Goal: Find specific page/section: Find specific page/section

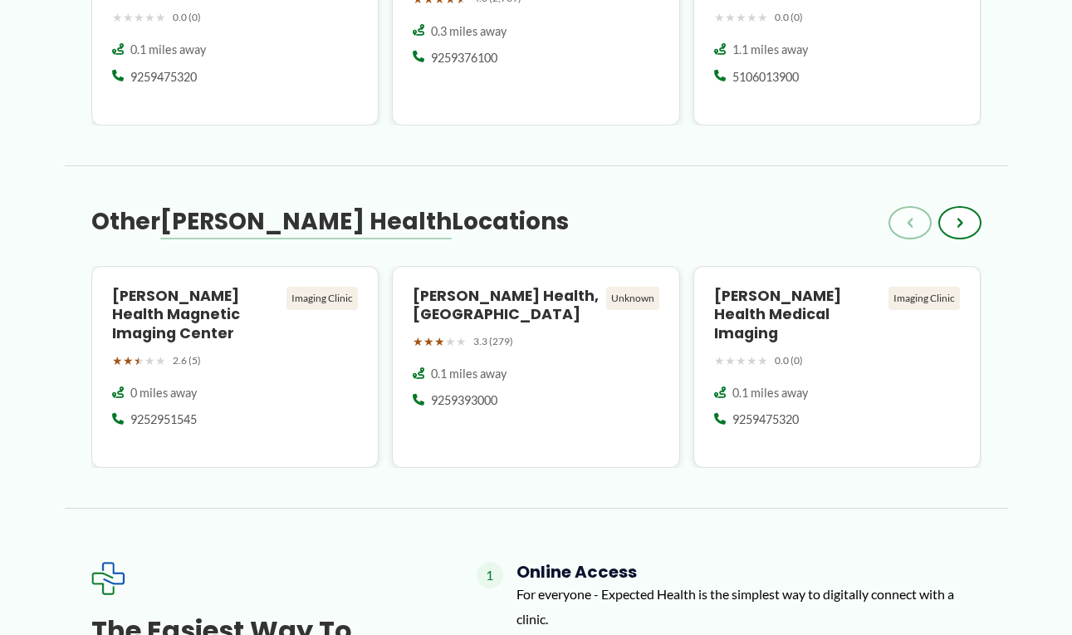
scroll to position [1237, 0]
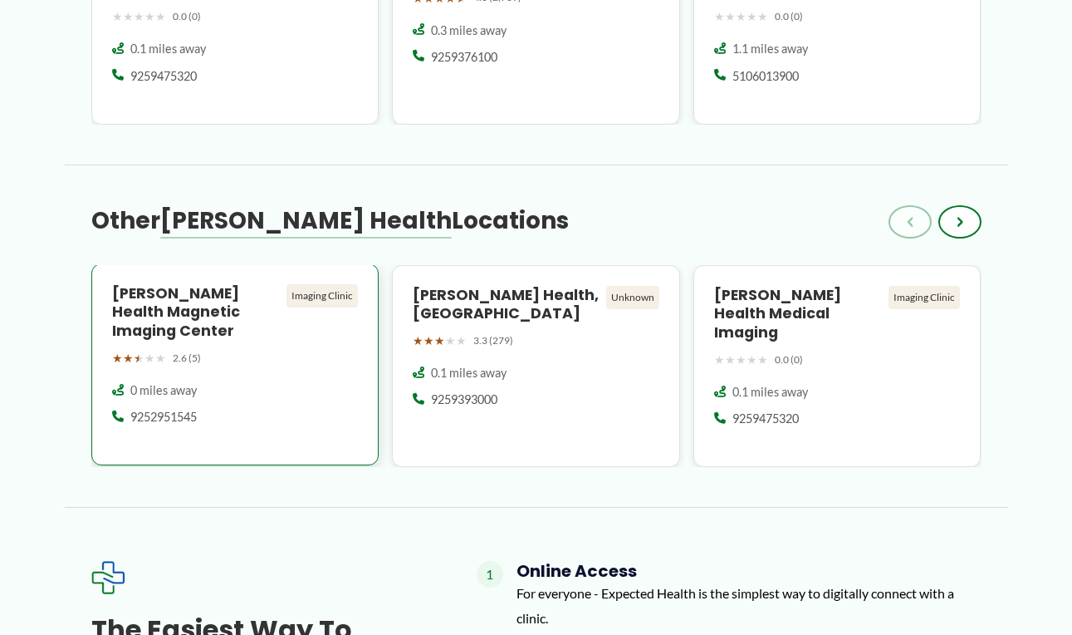
click at [227, 348] on div "[PERSON_NAME] Health Magnetic Imaging Center Imaging Clinic ★ ★ ★ ★ ★ 2.6 (5) 0…" at bounding box center [235, 364] width 288 height 203
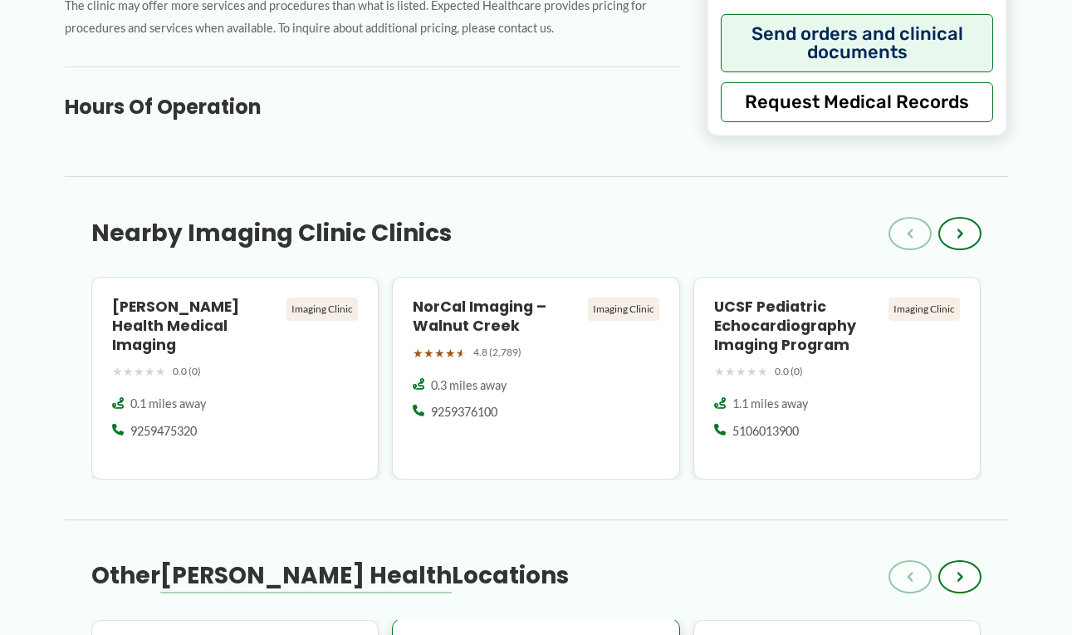
scroll to position [884, 0]
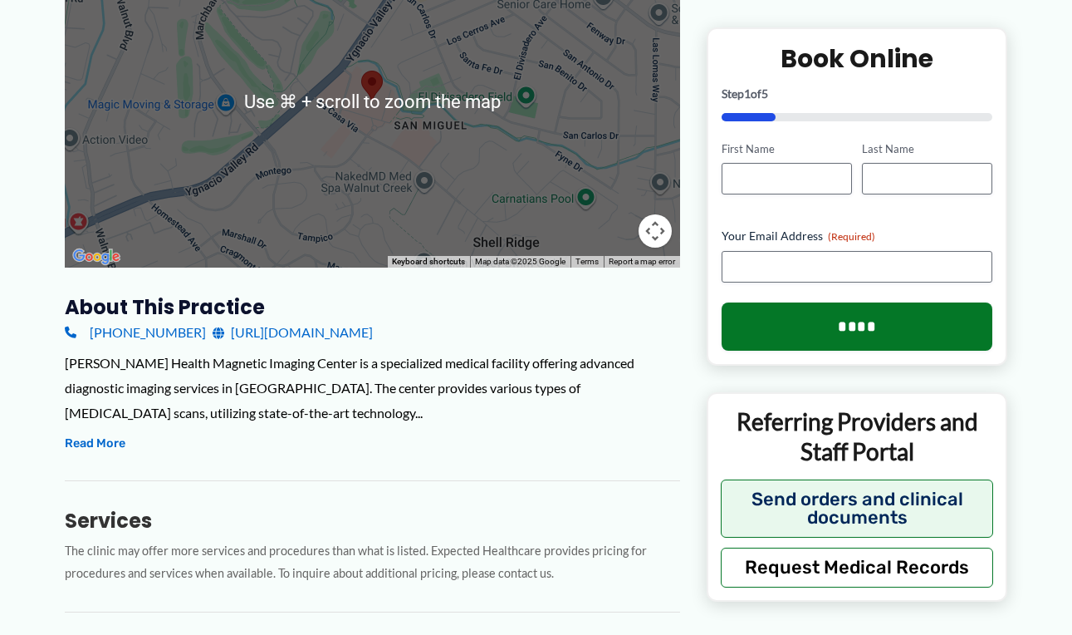
scroll to position [311, 0]
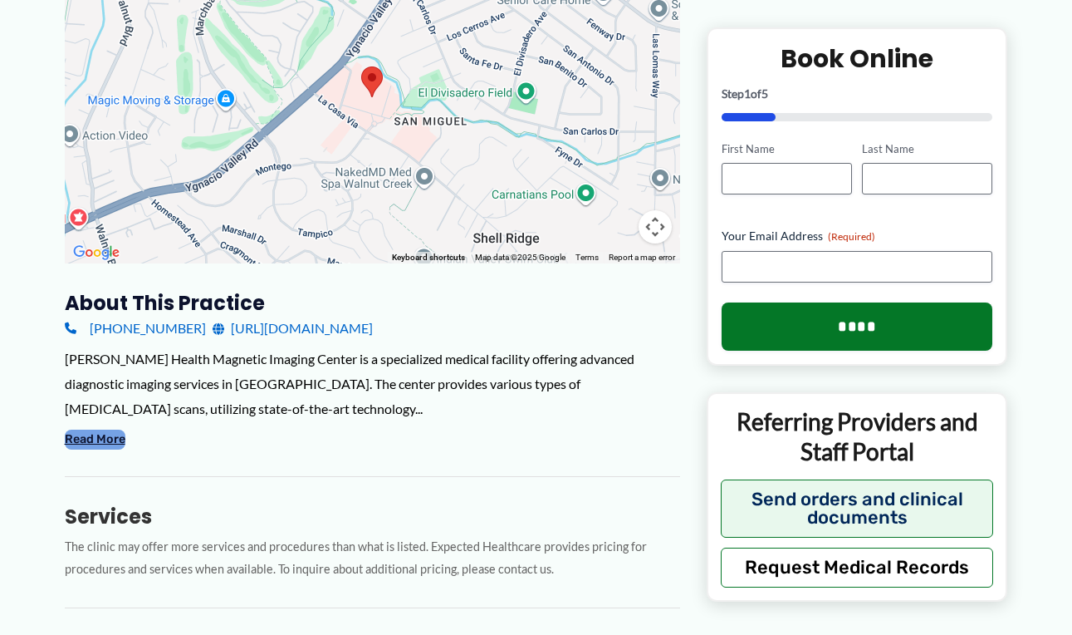
click at [103, 431] on button "Read More" at bounding box center [95, 439] width 61 height 20
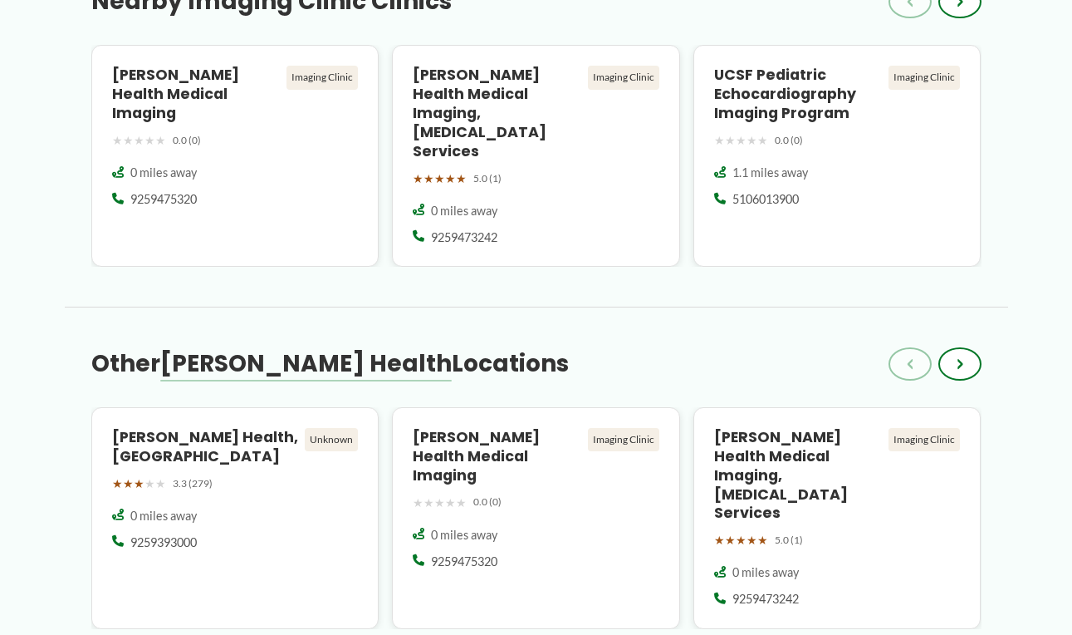
scroll to position [1041, 0]
